Goal: Check status: Check status

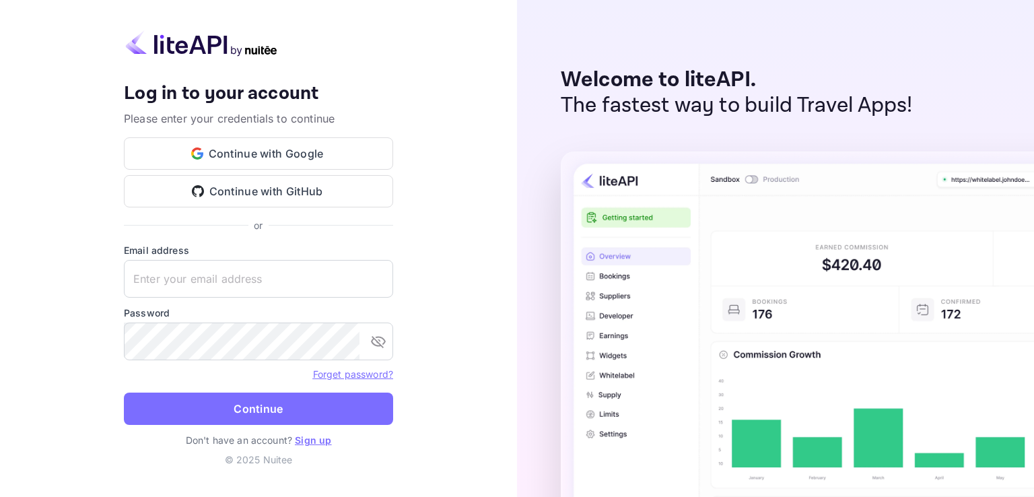
type input "accom-3ps01@traveloka.com"
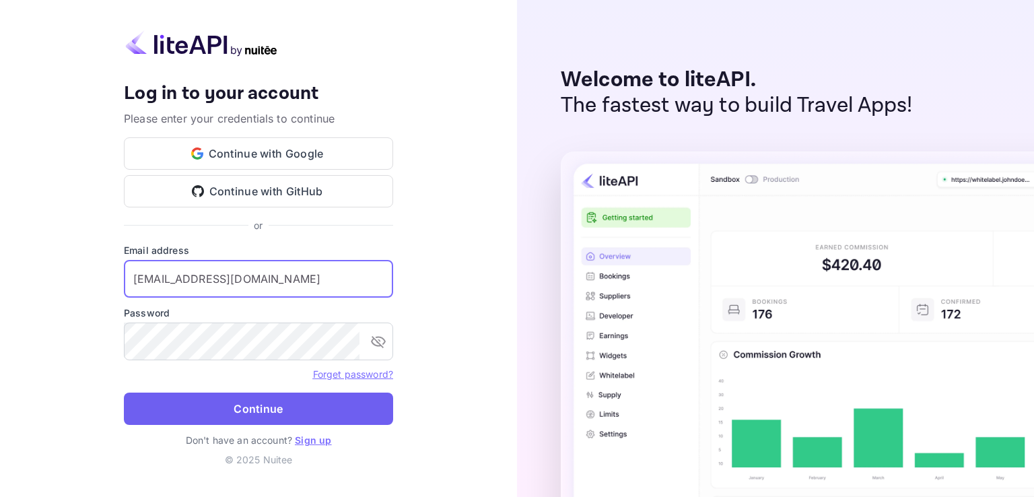
click at [288, 408] on button "Continue" at bounding box center [258, 409] width 269 height 32
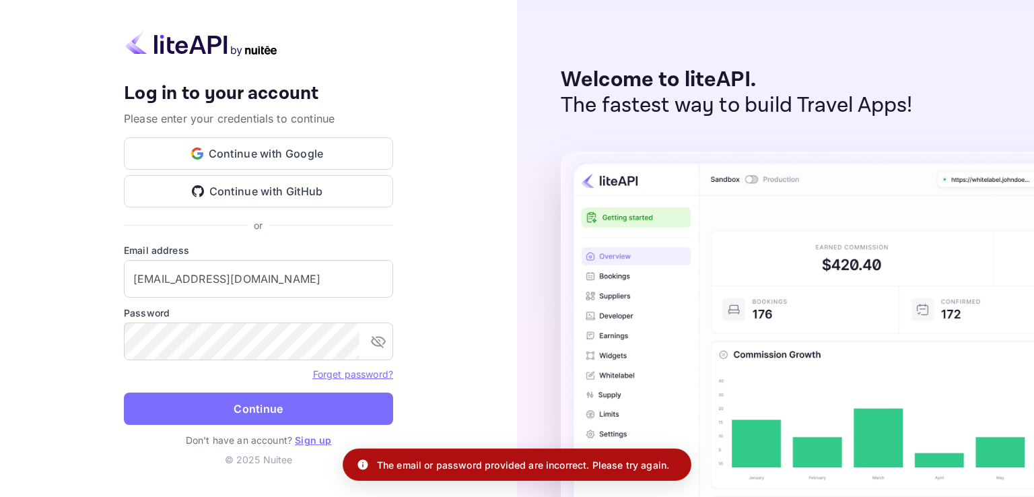
click at [943, 77] on div "Welcome to liteAPI. The fastest way to build Travel Apps!" at bounding box center [775, 248] width 517 height 497
click at [273, 259] on div "Email address accom-3ps01@traveloka.com ​" at bounding box center [258, 270] width 269 height 55
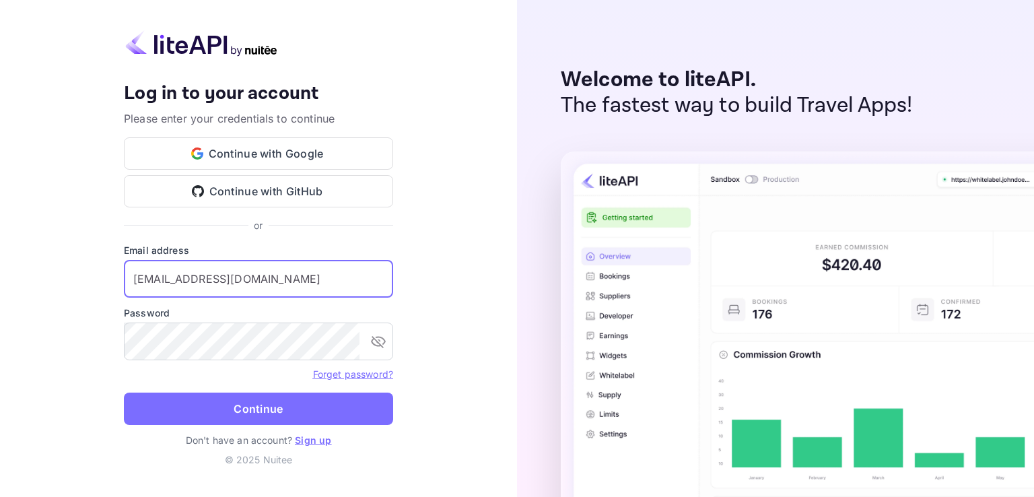
click at [259, 287] on input "accom-3ps01@traveloka.com" at bounding box center [258, 279] width 269 height 38
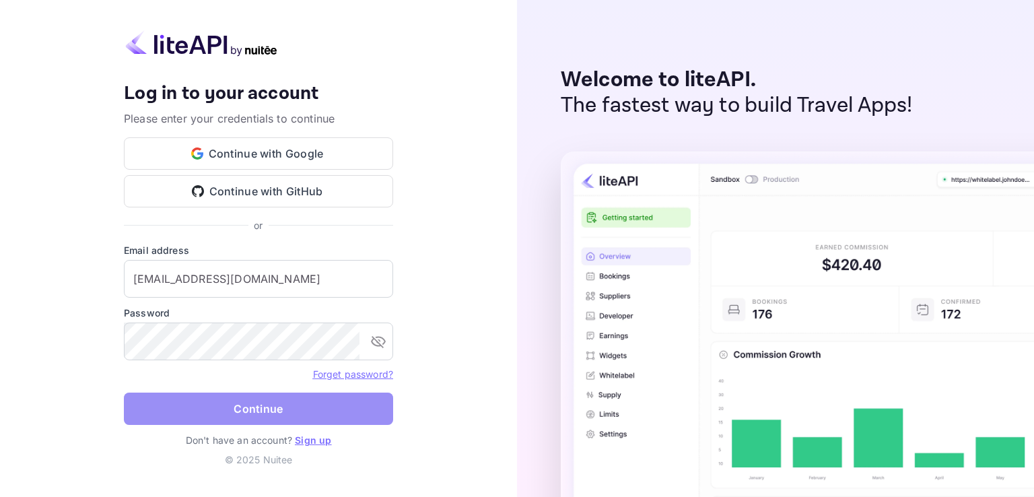
click at [283, 405] on button "Continue" at bounding box center [258, 409] width 269 height 32
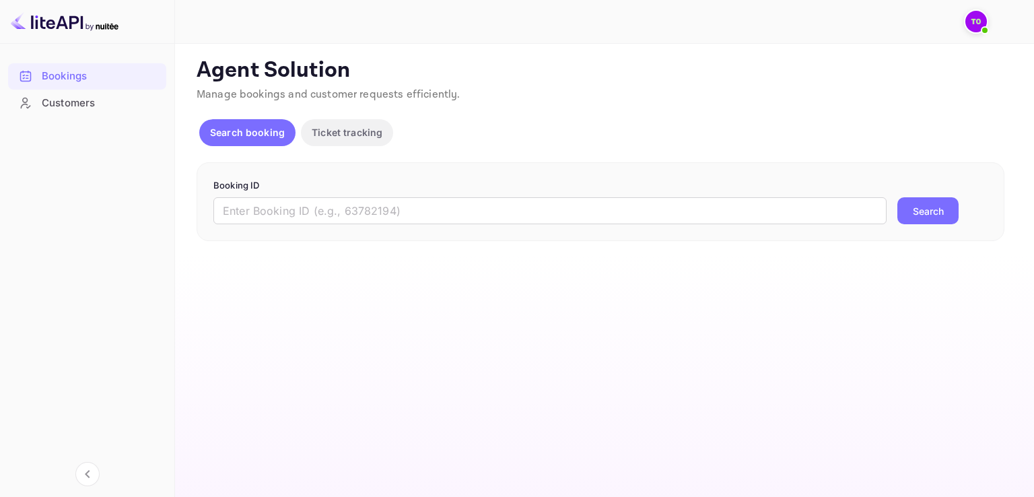
click at [970, 28] on img at bounding box center [977, 22] width 22 height 22
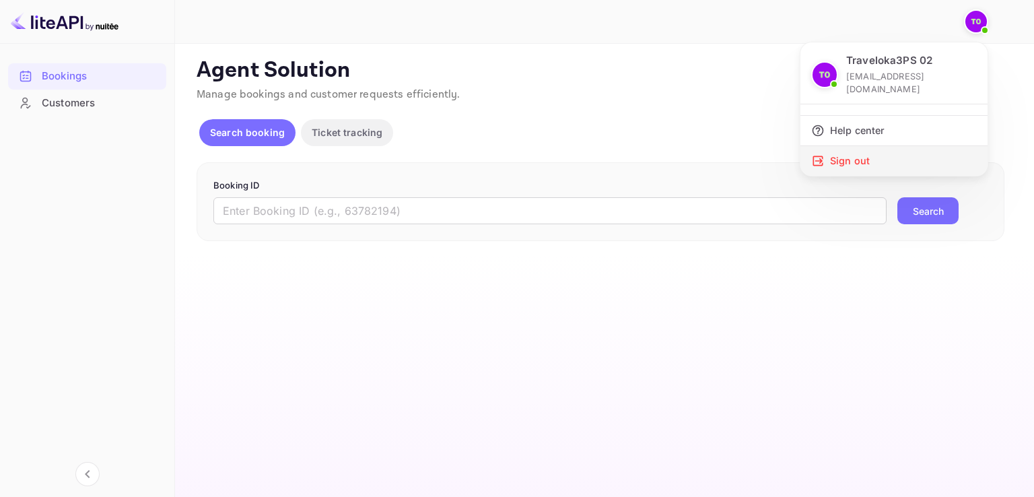
click at [854, 146] on div "Sign out" at bounding box center [894, 161] width 187 height 30
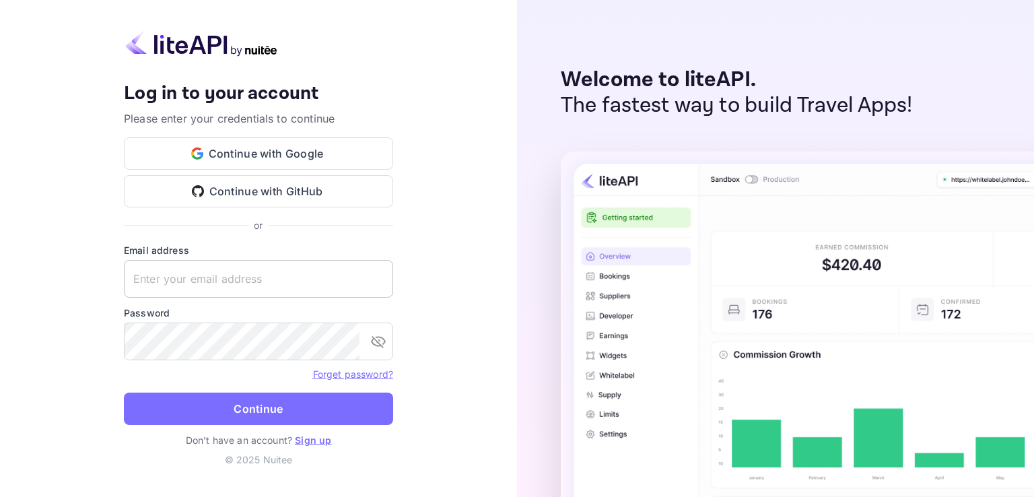
click at [281, 280] on input "text" at bounding box center [258, 279] width 269 height 38
type input "accom-3ps01@traveloka.com"
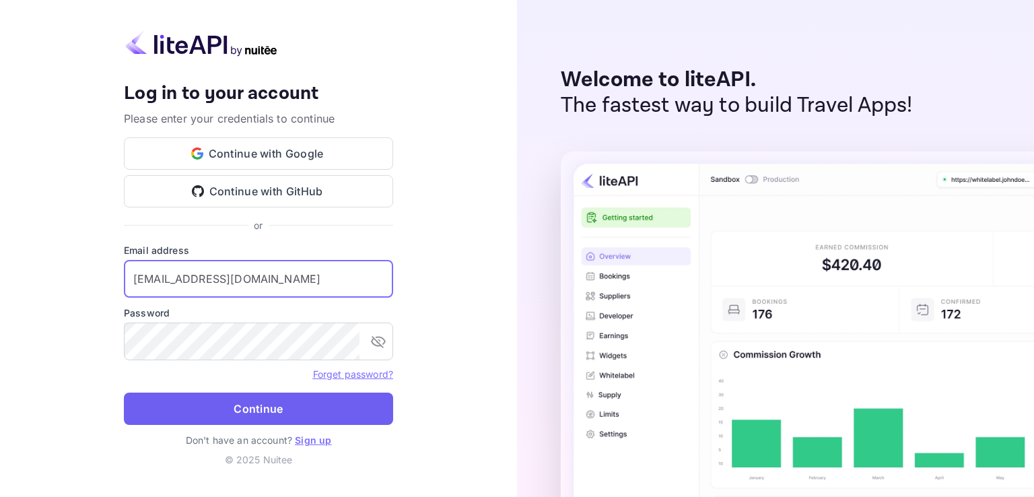
click at [275, 401] on button "Continue" at bounding box center [258, 409] width 269 height 32
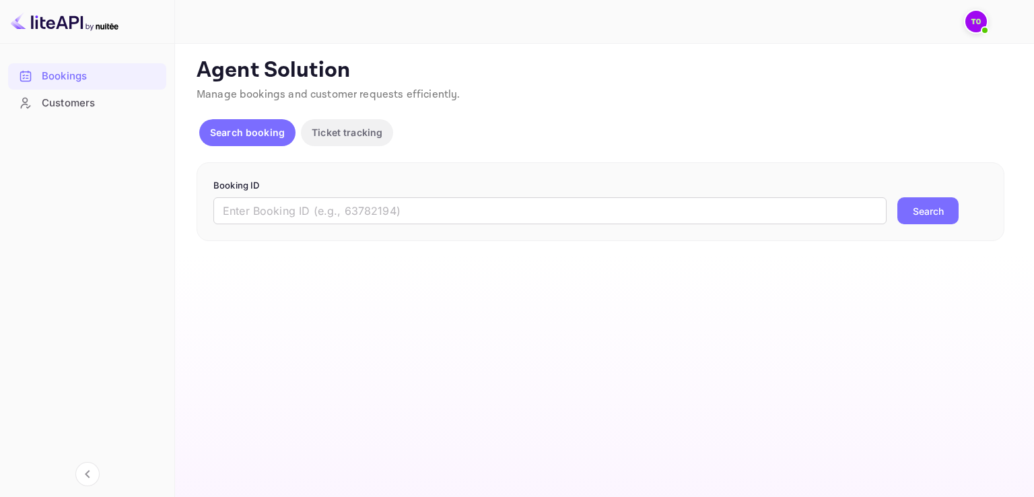
click at [978, 30] on img at bounding box center [977, 22] width 22 height 22
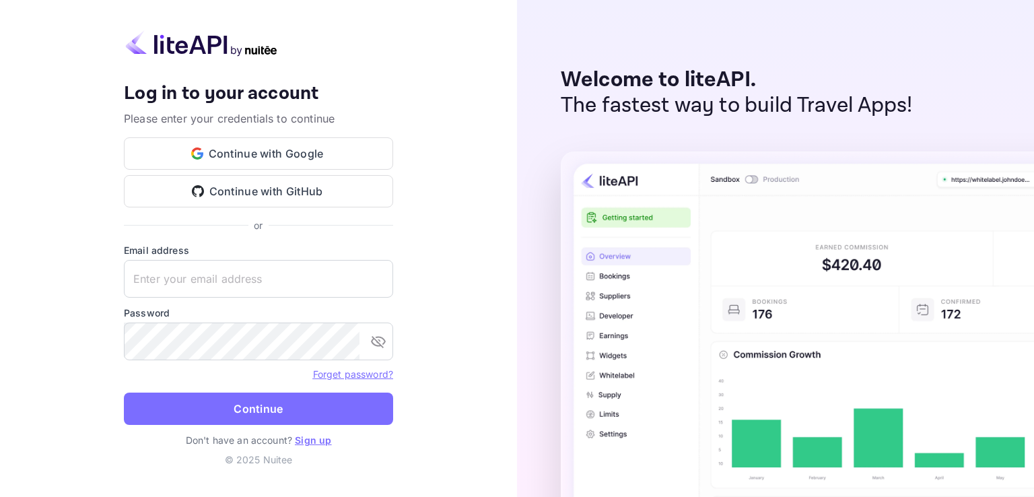
type input "[EMAIL_ADDRESS][DOMAIN_NAME]"
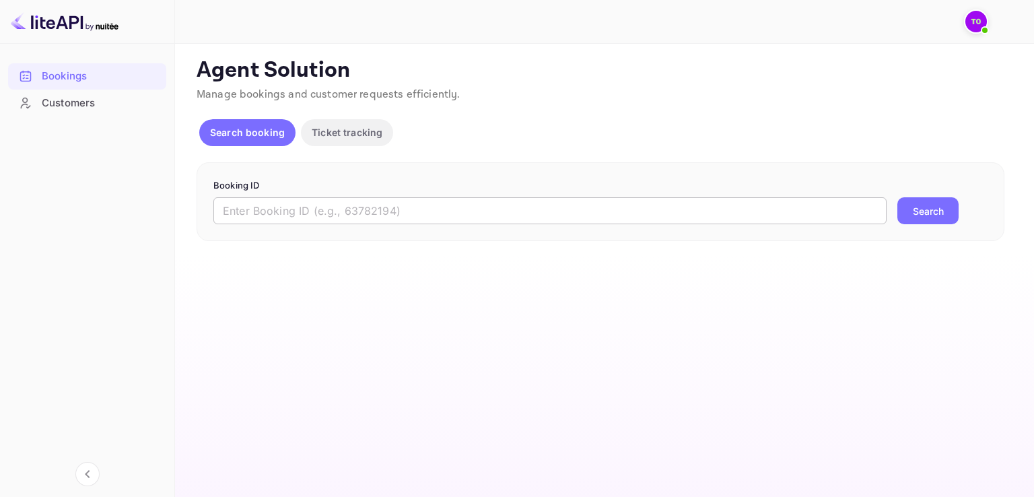
click at [351, 211] on input "text" at bounding box center [549, 210] width 673 height 27
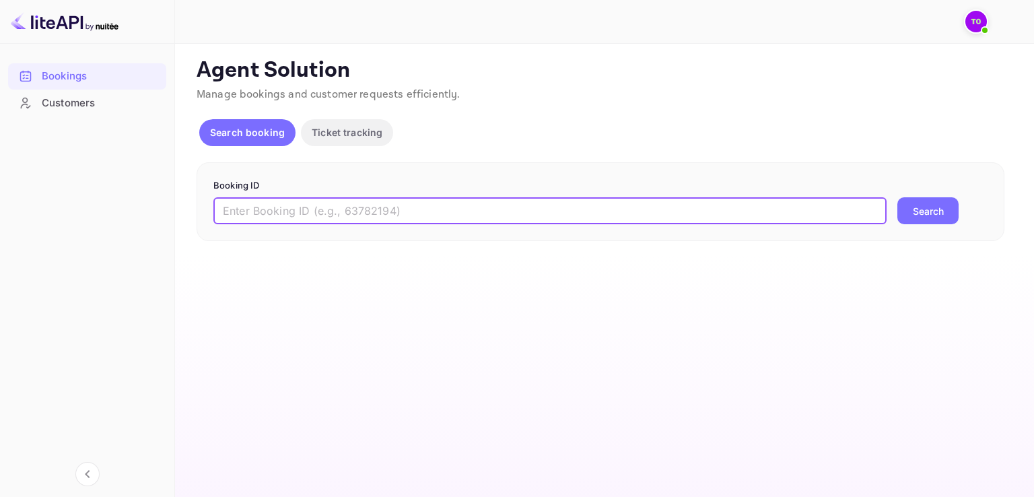
click at [267, 211] on input "text" at bounding box center [549, 210] width 673 height 27
paste input "313566817"
type input "313566817-0"
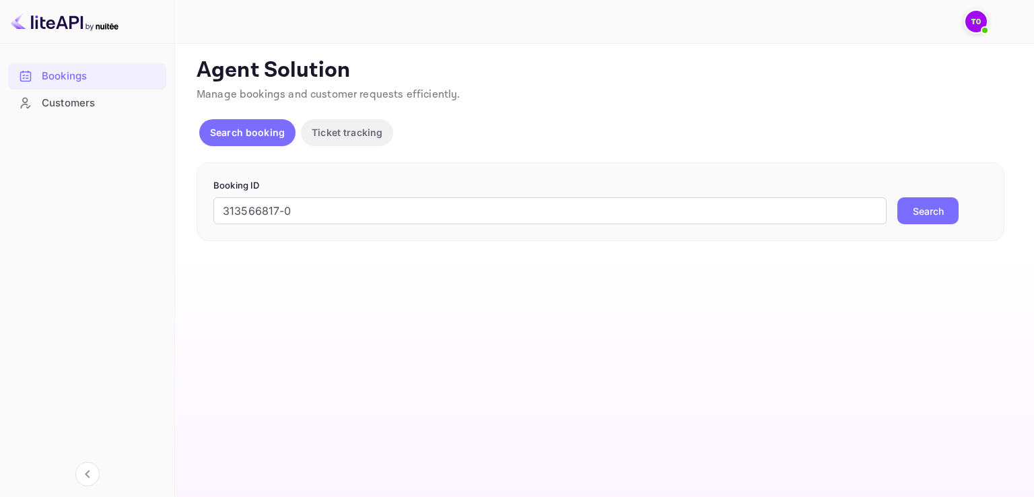
click at [928, 211] on button "Search" at bounding box center [928, 210] width 61 height 27
click at [94, 106] on div "Customers" at bounding box center [101, 103] width 118 height 15
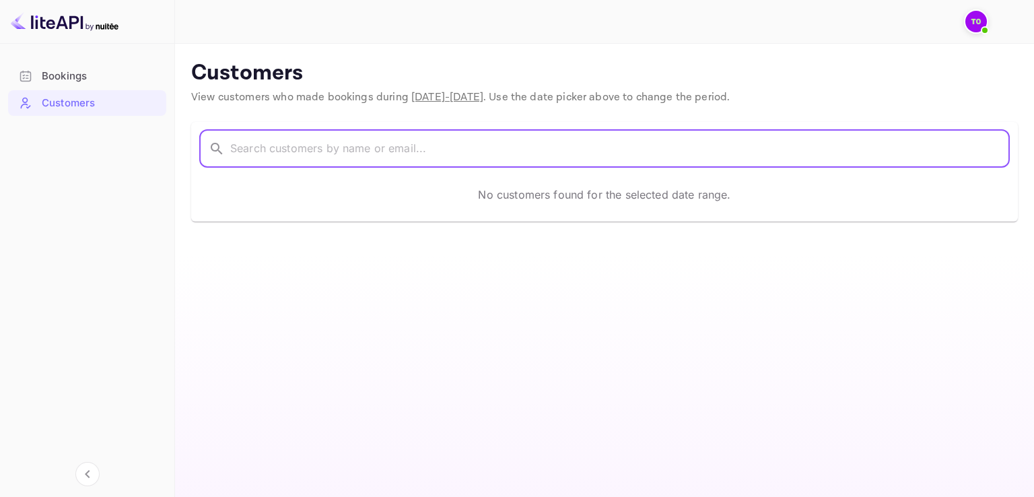
click at [412, 157] on input "text" at bounding box center [620, 149] width 780 height 38
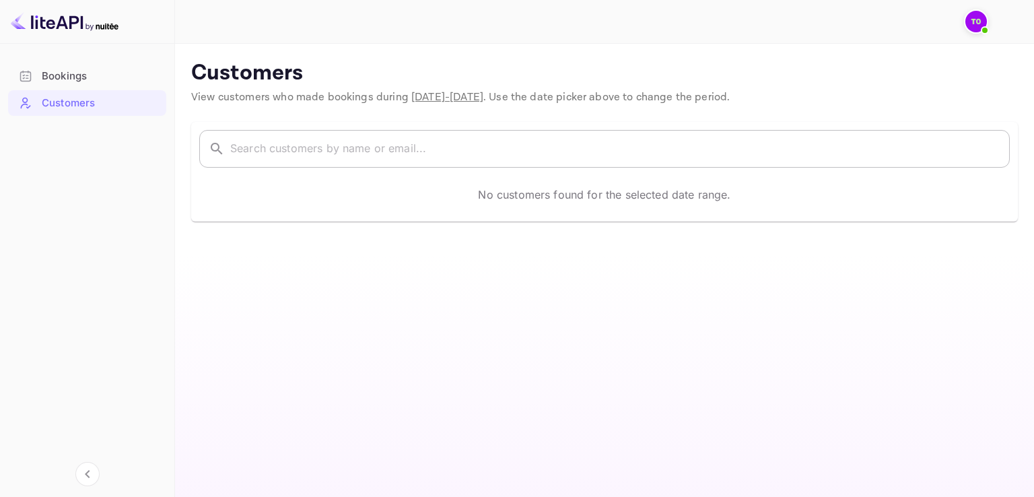
click at [358, 140] on input "text" at bounding box center [620, 149] width 780 height 38
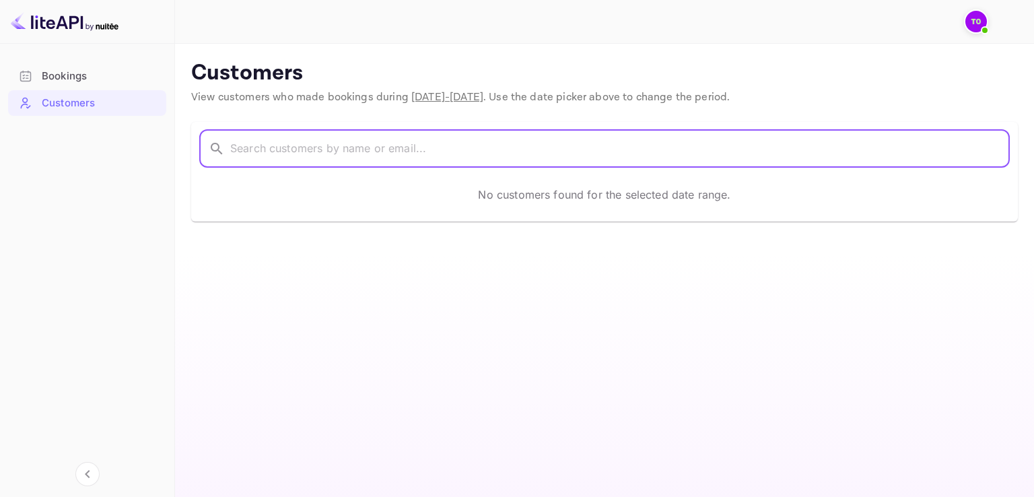
paste input "[PERSON_NAME]"
type input "[PERSON_NAME]"
